Goal: Check status: Check status

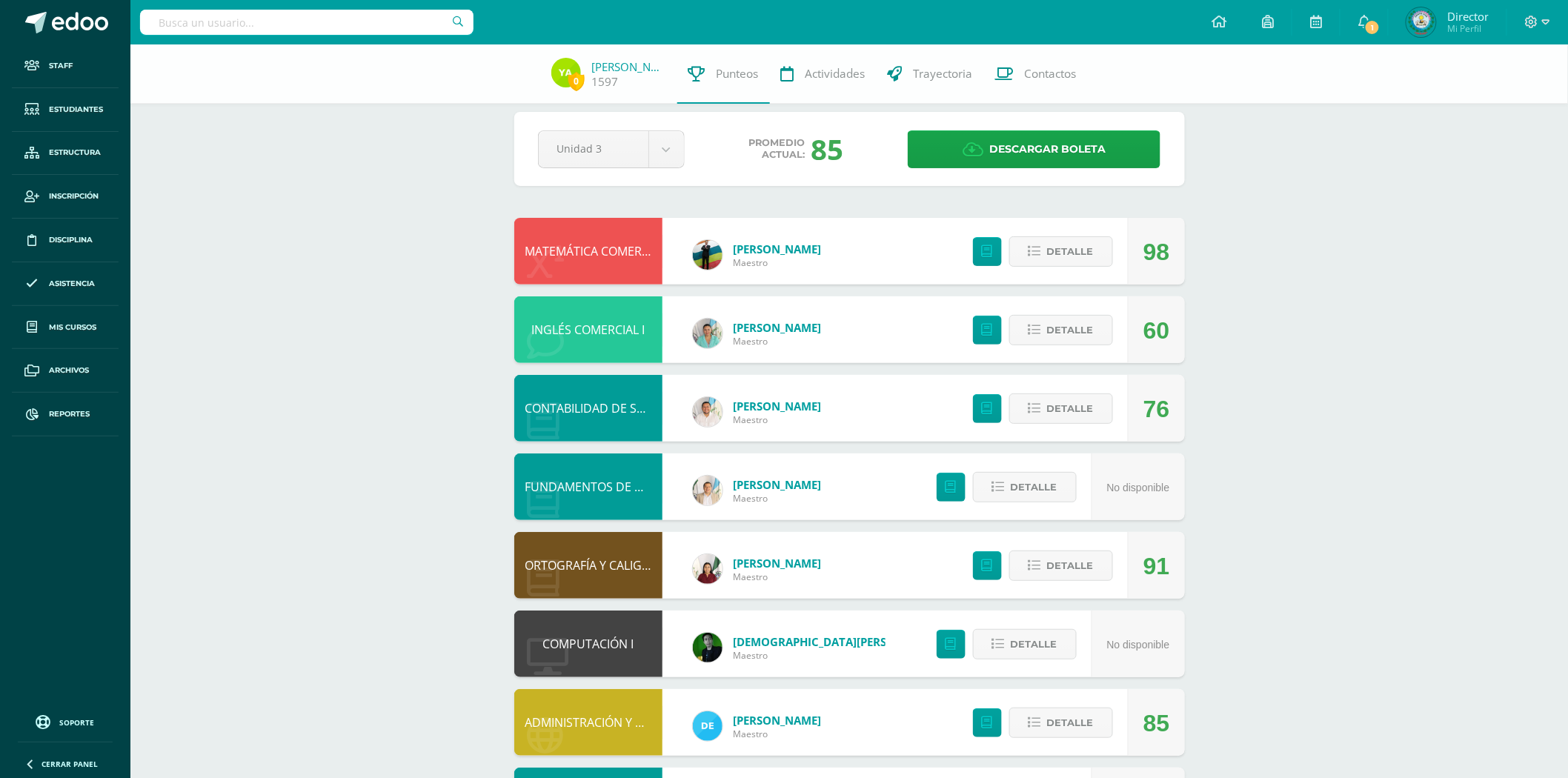
click at [337, 26] on input "text" at bounding box center [307, 22] width 334 height 25
type input "DEBORA"
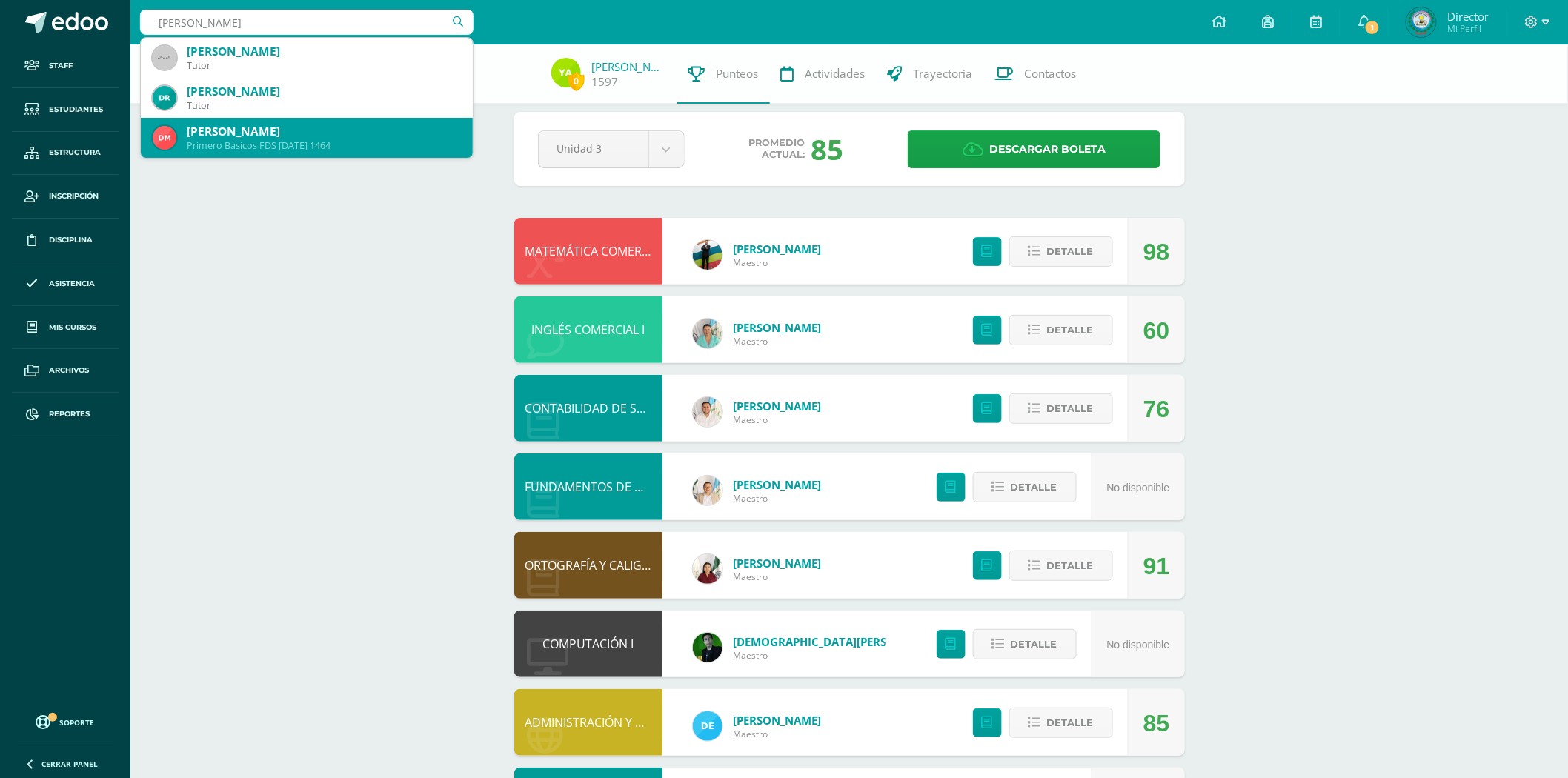
click at [351, 136] on div "Debora Janet Monroy Romero" at bounding box center [323, 131] width 274 height 16
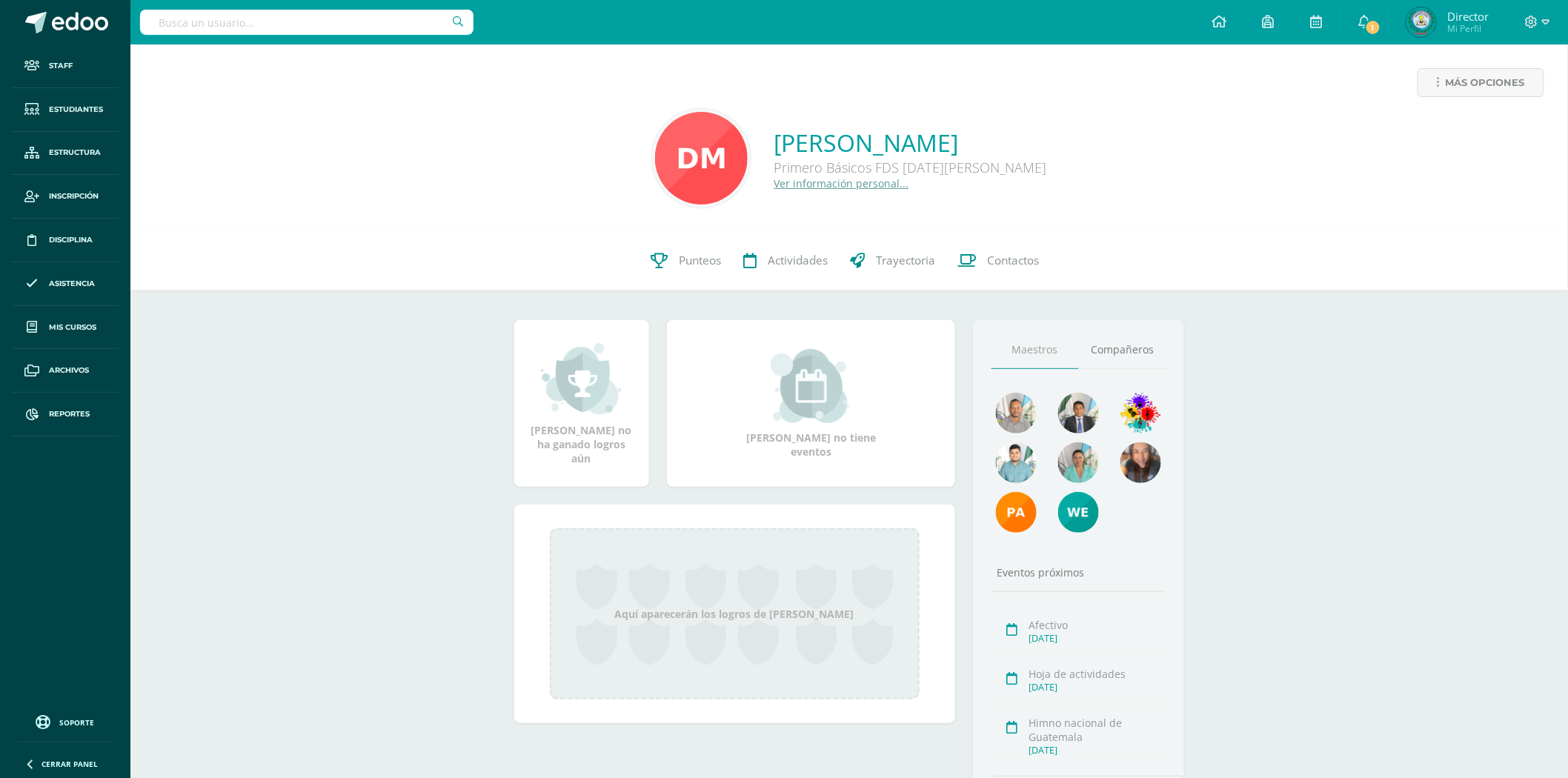
scroll to position [82, 0]
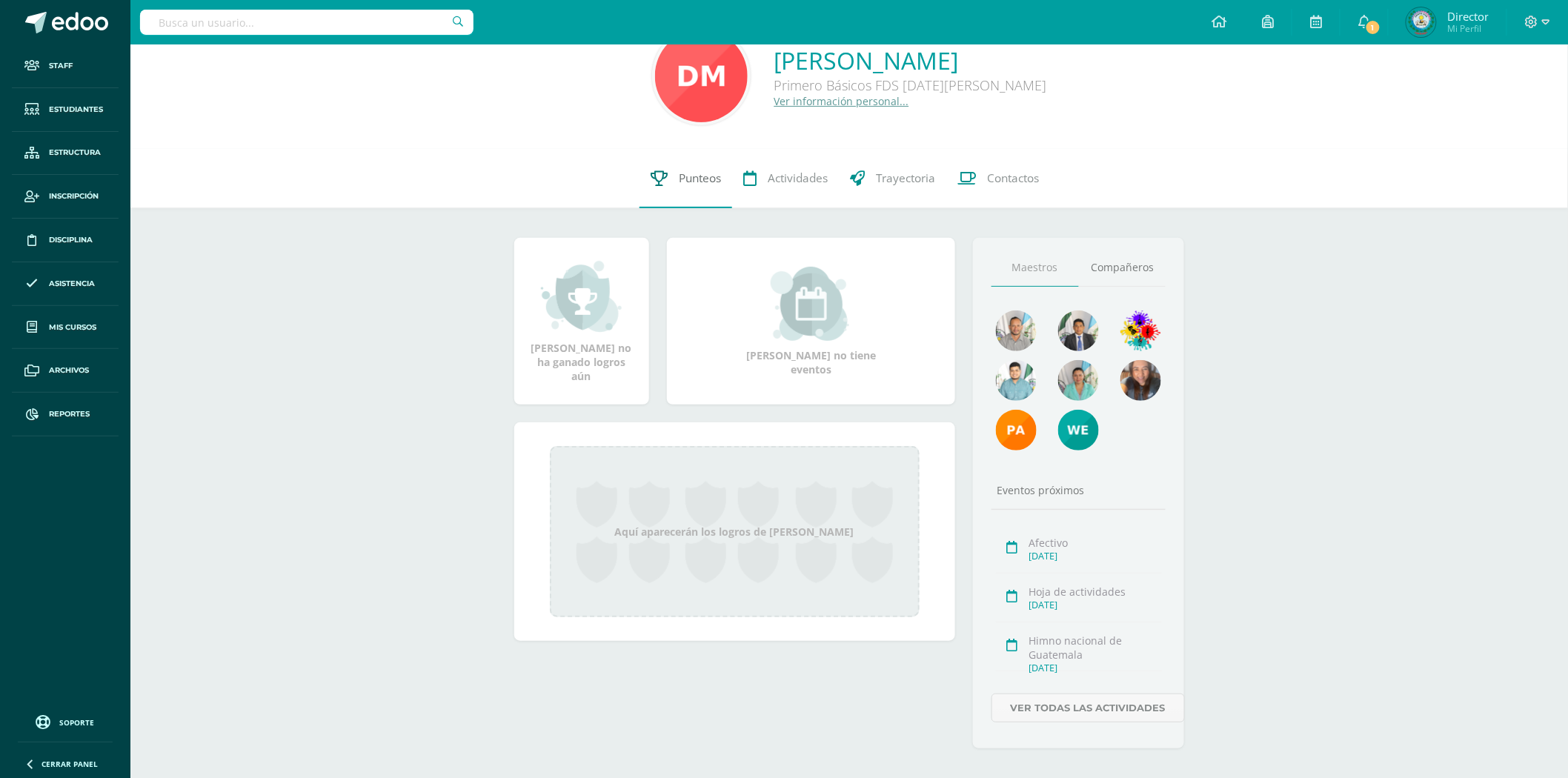
click at [693, 180] on span "Punteos" at bounding box center [700, 178] width 42 height 16
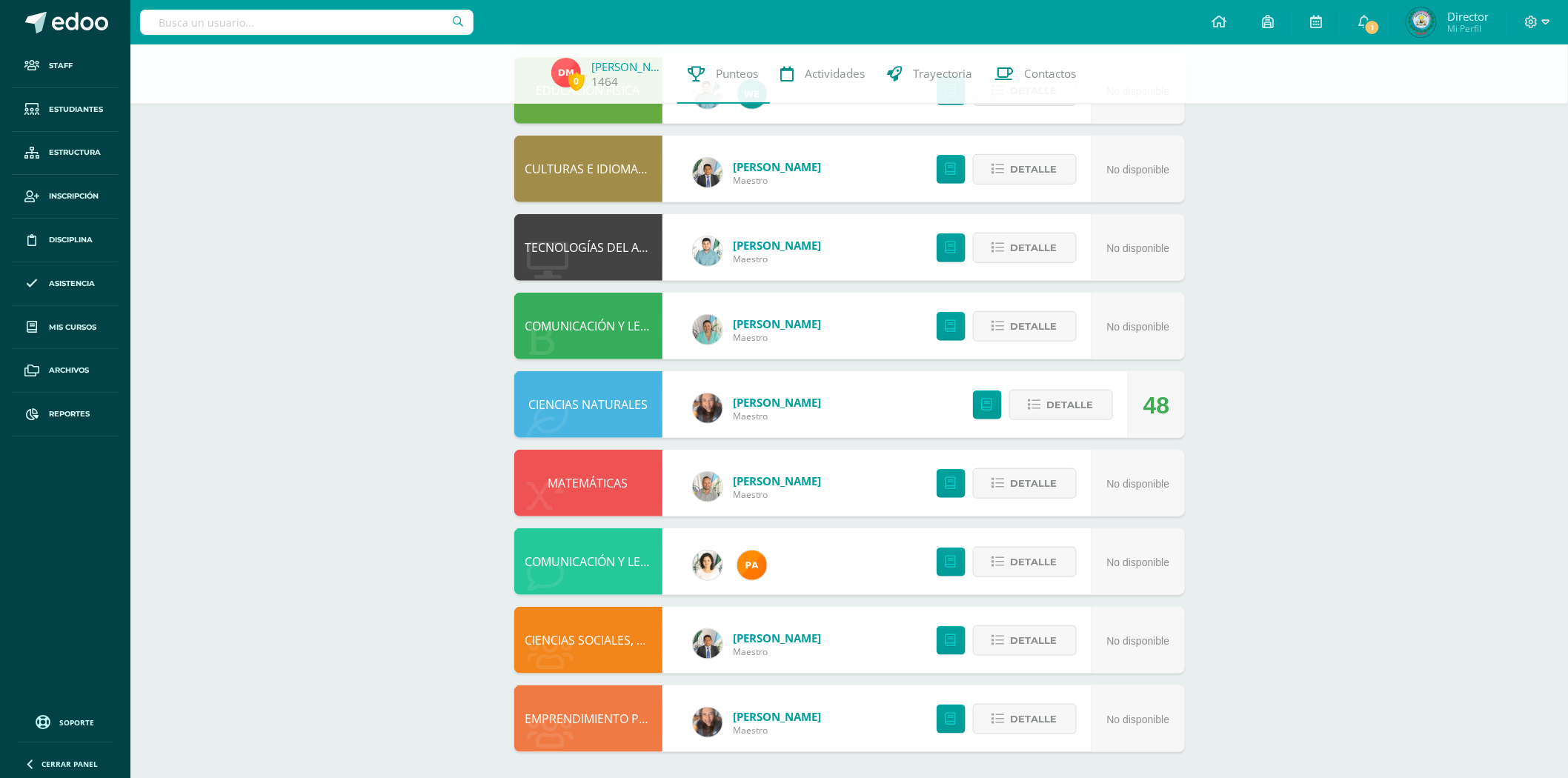
scroll to position [258, 0]
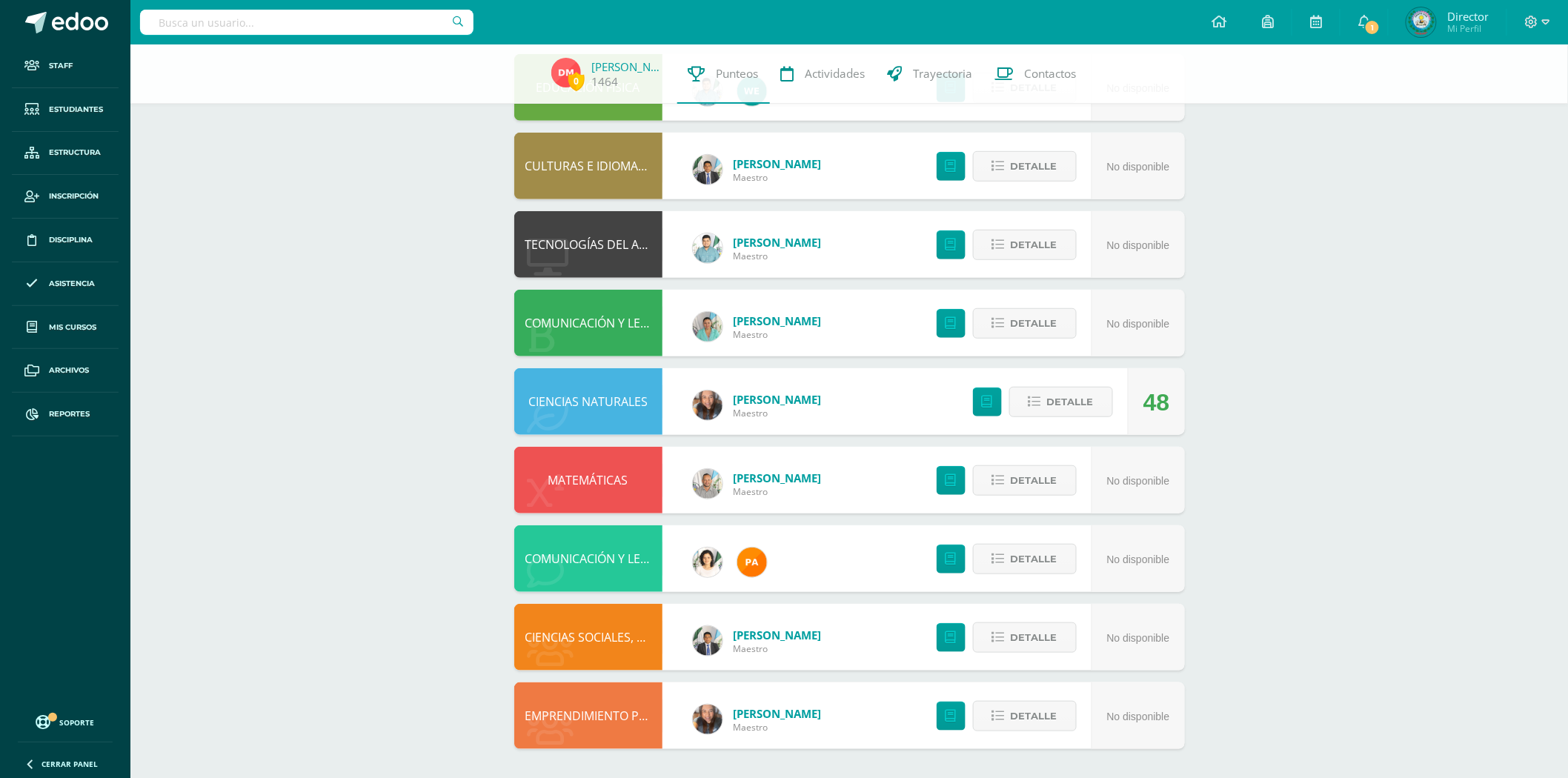
click at [590, 401] on link "CIENCIAS NATURALES" at bounding box center [588, 401] width 119 height 17
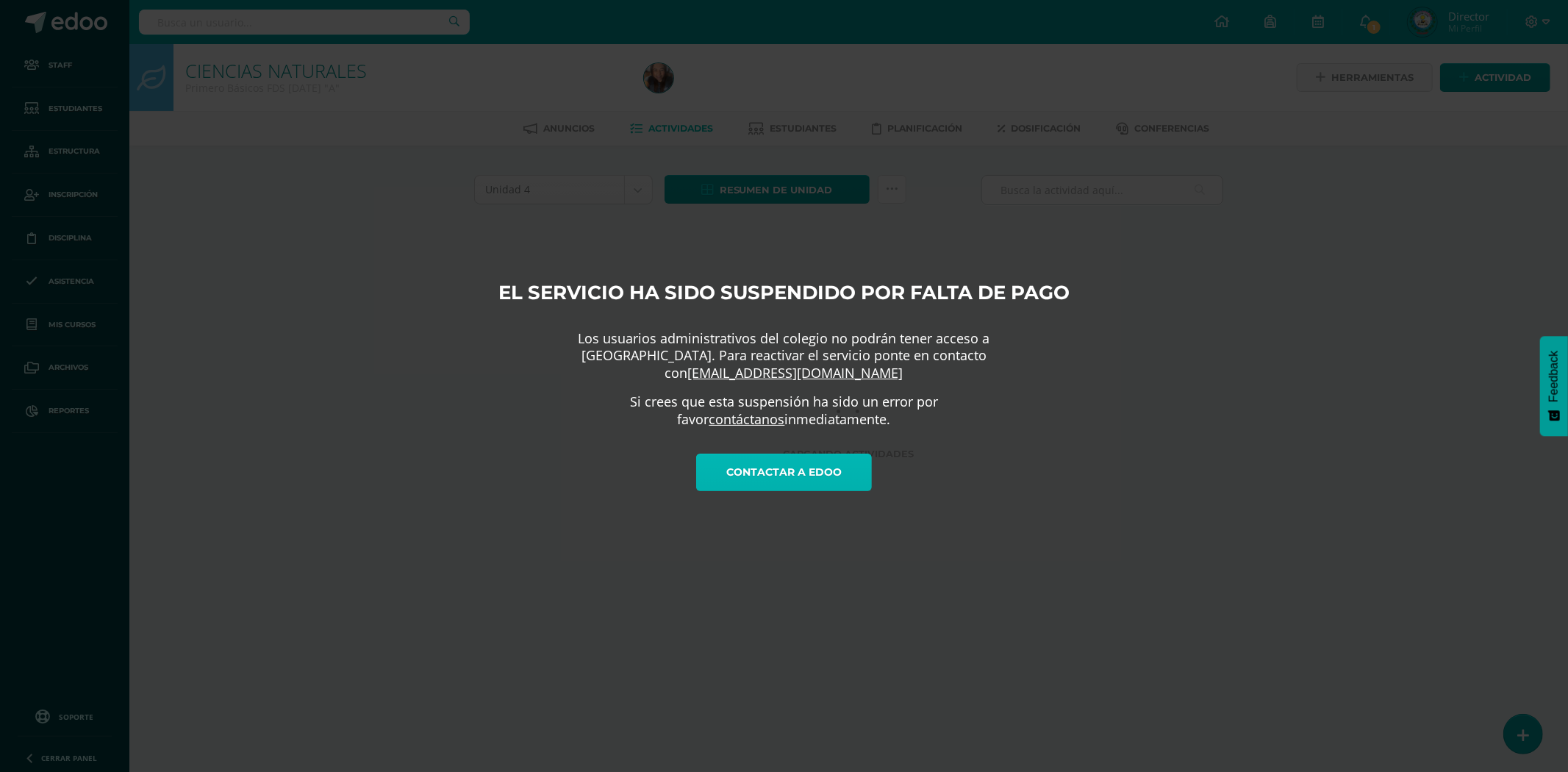
click at [821, 470] on link "Contactar a Edoo" at bounding box center [784, 472] width 176 height 37
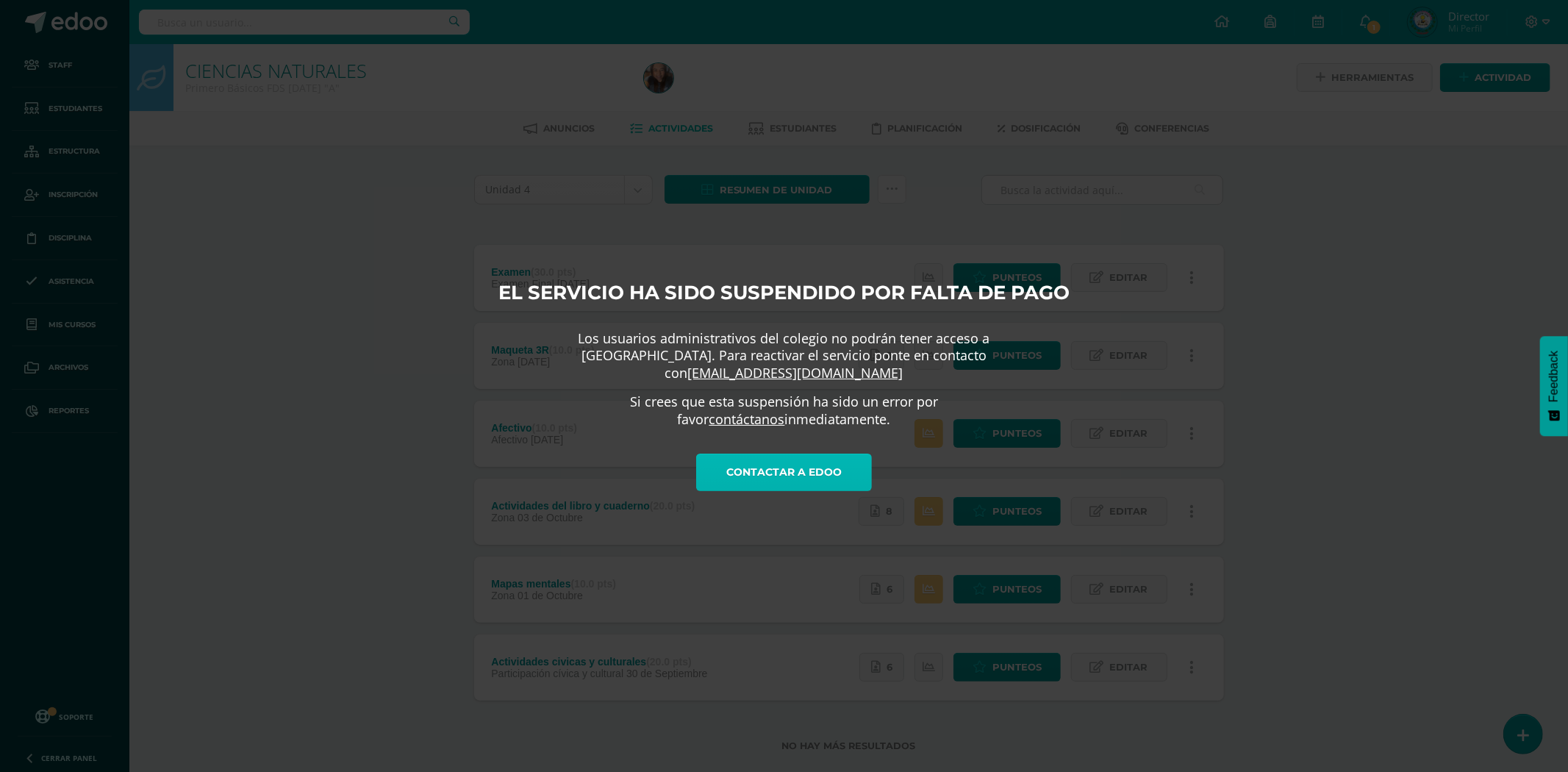
click at [801, 458] on link "Contactar a Edoo" at bounding box center [784, 472] width 176 height 37
click at [1437, 185] on div "El servicio ha sido suspendido por falta de pago Los usuarios administrativos d…" at bounding box center [784, 386] width 1568 height 772
click at [1276, 201] on div "El servicio ha sido suspendido por falta de pago Los usuarios administrativos d…" at bounding box center [784, 386] width 1568 height 772
click at [503, 85] on div "El servicio ha sido suspendido por falta de pago Los usuarios administrativos d…" at bounding box center [784, 386] width 1568 height 772
click at [833, 465] on link "Contactar a Edoo" at bounding box center [784, 472] width 176 height 37
